Goal: Browse casually

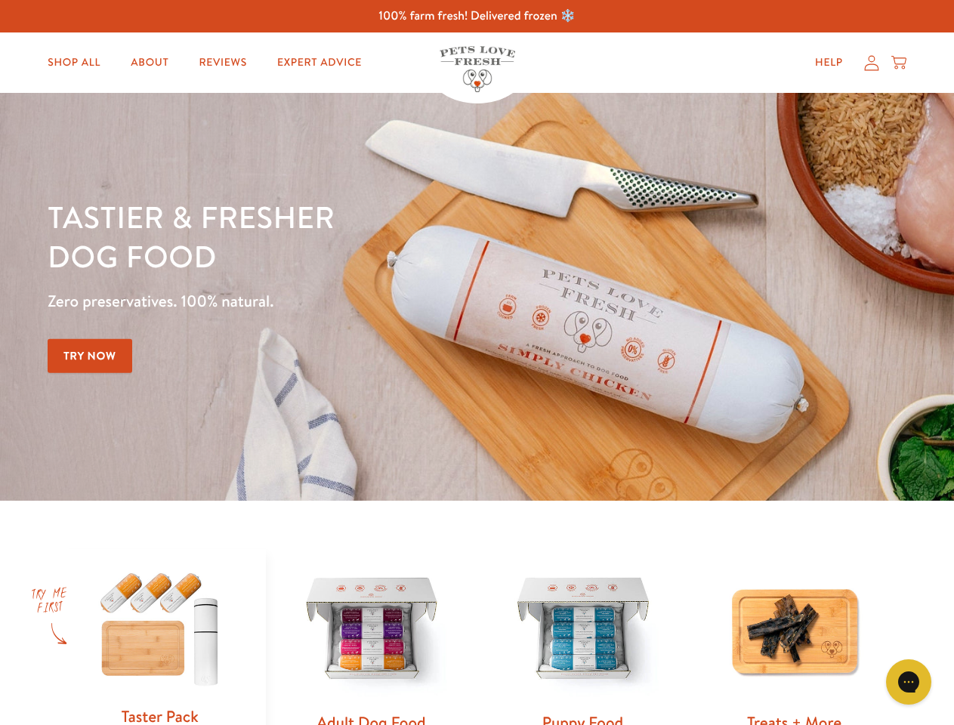
click at [476, 362] on div "Tastier & fresher dog food Zero preservatives. 100% natural. Try Now" at bounding box center [334, 296] width 572 height 199
click at [908, 682] on icon "Gorgias live chat" at bounding box center [908, 681] width 14 height 14
